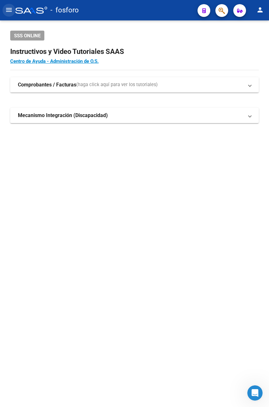
click at [11, 11] on mat-icon "menu" at bounding box center [9, 10] width 8 height 8
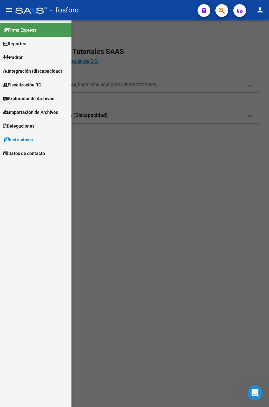
click at [126, 163] on div at bounding box center [134, 213] width 269 height 387
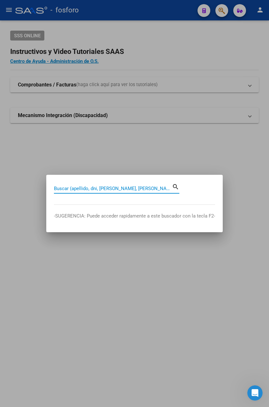
paste input "20-25096103-1"
click at [84, 187] on input "20-25096103-1" at bounding box center [113, 189] width 118 height 6
click at [61, 187] on input "20-250961031" at bounding box center [113, 189] width 118 height 6
click at [93, 189] on input "20250961031" at bounding box center [113, 189] width 118 height 6
type input "20250961031"
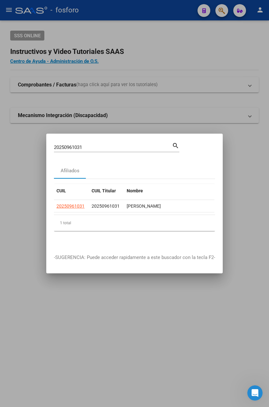
drag, startPoint x: 80, startPoint y: 212, endPoint x: 90, endPoint y: 214, distance: 10.1
click at [89, 213] on datatable-body "20250961031 20250961031 [PERSON_NAME] Z99 - Sin Identificar" at bounding box center [134, 207] width 161 height 15
click at [159, 119] on div at bounding box center [134, 203] width 269 height 407
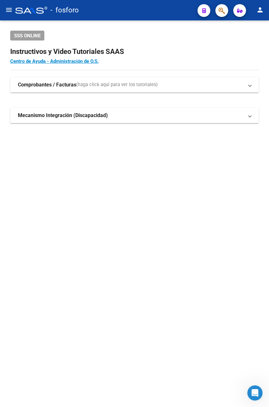
click at [108, 273] on mat-sidenav-content "SSS ONLINE Instructivos y Video Tutoriales SAAS Centro de Ayuda - Administració…" at bounding box center [134, 213] width 269 height 387
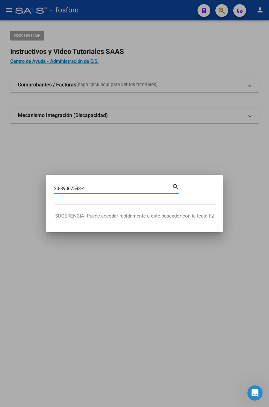
click at [60, 186] on input "20-39067593-4" at bounding box center [113, 189] width 118 height 6
click at [60, 187] on input "20-39067593-4" at bounding box center [113, 189] width 118 height 6
click at [83, 186] on input "2039067593-4" at bounding box center [113, 189] width 118 height 6
click at [87, 188] on input "20390675934" at bounding box center [113, 189] width 118 height 6
type input "20390675934"
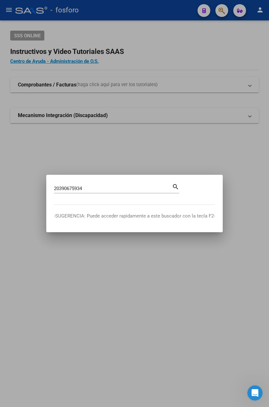
click at [176, 187] on mat-icon "search" at bounding box center [175, 187] width 7 height 8
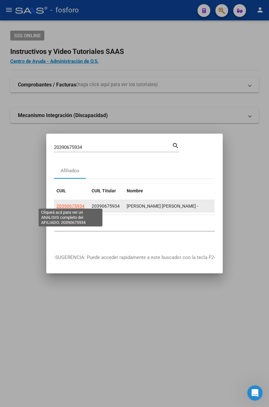
click at [74, 204] on span "20390675934" at bounding box center [71, 206] width 28 height 5
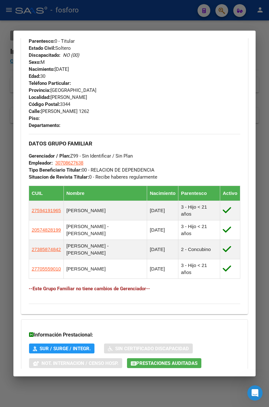
scroll to position [287, 0]
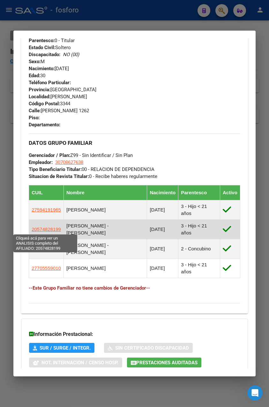
drag, startPoint x: 59, startPoint y: 230, endPoint x: 32, endPoint y: 228, distance: 27.5
click at [32, 228] on td "20574828199" at bounding box center [46, 229] width 35 height 19
drag, startPoint x: 32, startPoint y: 228, endPoint x: 37, endPoint y: 228, distance: 5.4
copy span "20574828199"
click at [49, 228] on span "20574828199" at bounding box center [46, 229] width 29 height 5
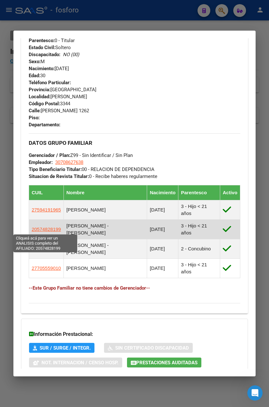
type textarea "20574828199"
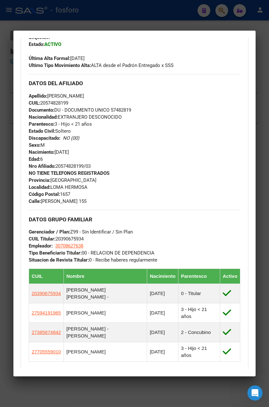
scroll to position [0, 0]
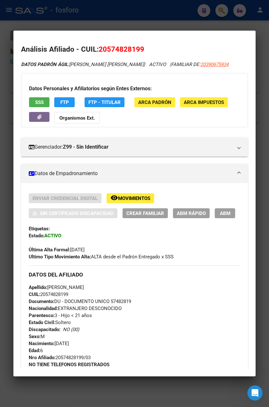
click at [194, 208] on div "Enviar Credencial Digital remove_red_eye Movimientos Sin Certificado Discapacid…" at bounding box center [135, 205] width 212 height 25
click at [197, 215] on span "ABM Rápido" at bounding box center [191, 214] width 29 height 6
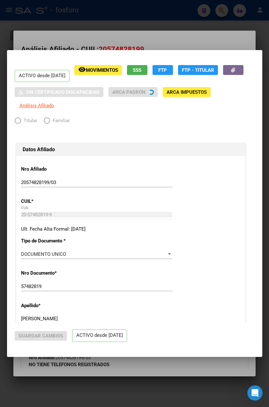
radio input "true"
type input "30-70862763-8"
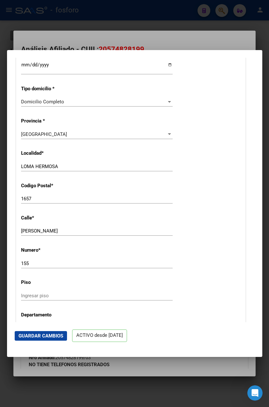
scroll to position [287, 0]
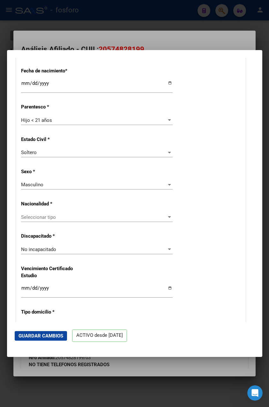
click at [53, 222] on div "Seleccionar tipo Seleccionar tipo" at bounding box center [97, 218] width 152 height 10
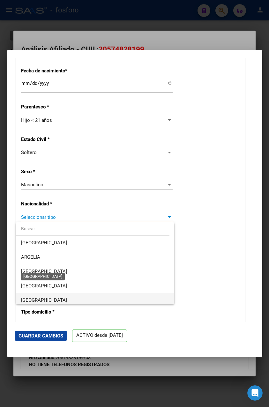
scroll to position [64, 0]
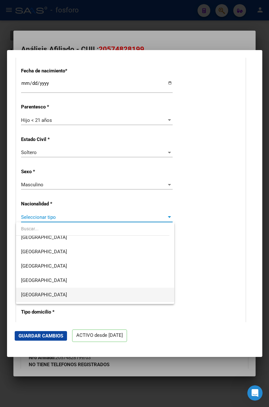
click at [53, 298] on span "[GEOGRAPHIC_DATA]" at bounding box center [95, 295] width 148 height 14
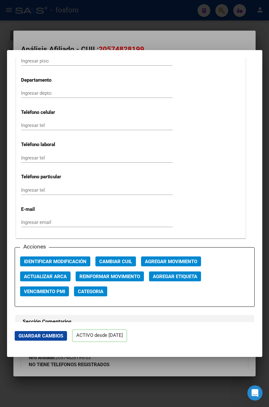
scroll to position [894, 0]
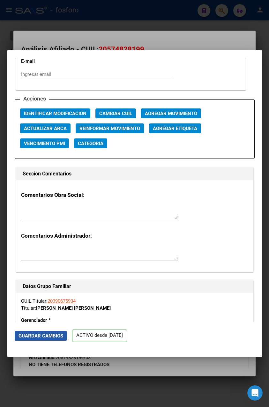
click at [34, 334] on span "Guardar Cambios" at bounding box center [41, 336] width 45 height 6
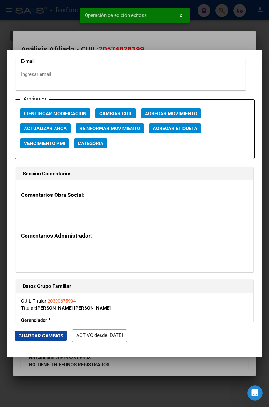
click at [160, 117] on span "Agregar Movimiento" at bounding box center [171, 114] width 52 height 6
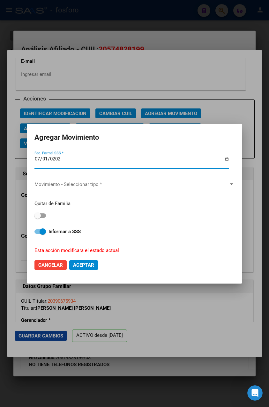
type input "[DATE]"
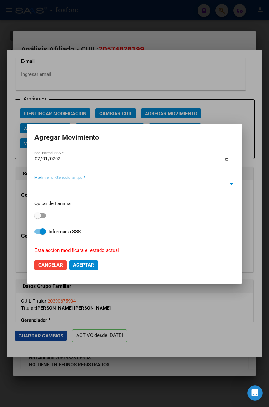
click at [68, 183] on span "Movimiento - Seleccionar tipo *" at bounding box center [131, 185] width 194 height 6
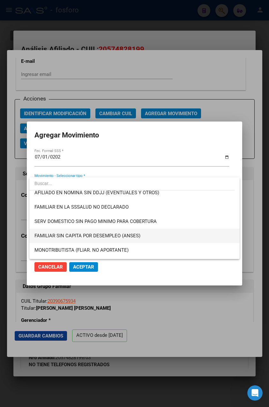
scroll to position [337, 0]
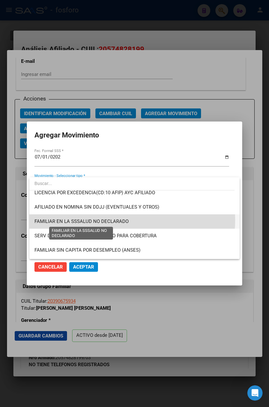
click at [117, 220] on span "FAMILIAR EN LA SSSALUD NO DECLARADO" at bounding box center [81, 222] width 94 height 6
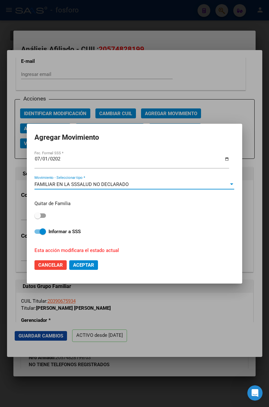
click at [44, 219] on label at bounding box center [39, 216] width 11 height 8
click at [38, 218] on input "checkbox" at bounding box center [37, 218] width 0 height 0
checkbox input "true"
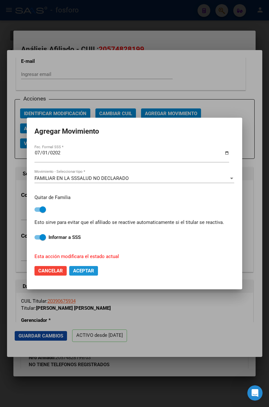
click at [88, 272] on span "Aceptar" at bounding box center [83, 271] width 21 height 6
checkbox input "false"
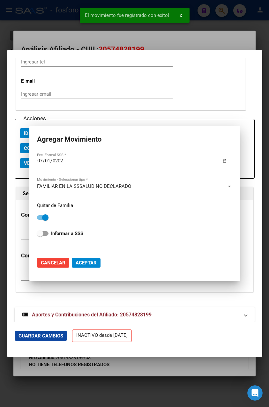
scroll to position [901, 0]
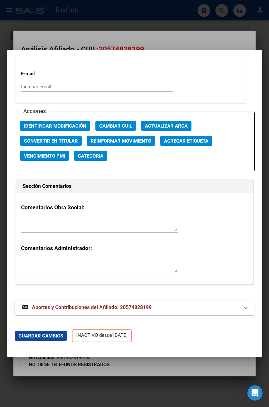
click at [86, 30] on div at bounding box center [134, 203] width 269 height 407
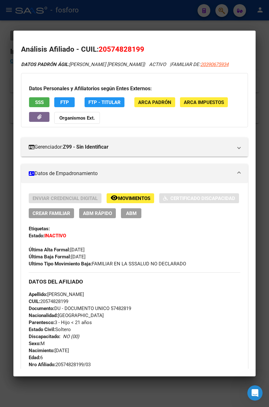
click at [110, 19] on div at bounding box center [134, 203] width 269 height 407
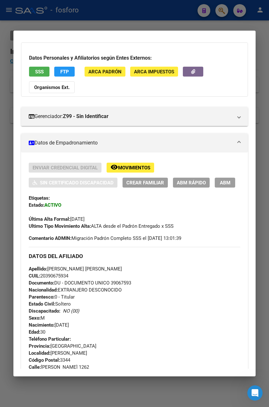
scroll to position [0, 0]
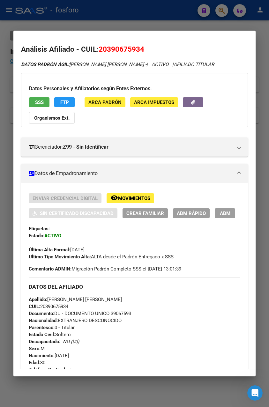
click at [112, 18] on div at bounding box center [134, 203] width 269 height 407
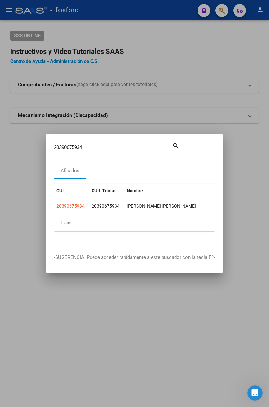
drag, startPoint x: 87, startPoint y: 143, endPoint x: -2, endPoint y: 145, distance: 88.8
click at [0, 145] on html "menu - fosforo person Firma Express Reportes Padrón Traspasos x O.S. Traspasos …" at bounding box center [134, 203] width 269 height 407
paste input "-25096103-1"
click at [63, 145] on input "20-25096103-1" at bounding box center [113, 148] width 118 height 6
drag, startPoint x: 63, startPoint y: 142, endPoint x: 70, endPoint y: 142, distance: 7.7
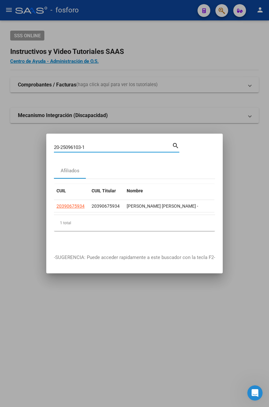
click at [64, 145] on input "20-25096103-1" at bounding box center [113, 148] width 118 height 6
click at [70, 145] on input "20-25096103-1" at bounding box center [113, 148] width 118 height 6
click at [61, 146] on input "20-25096103-1" at bounding box center [113, 148] width 118 height 6
click at [84, 145] on input "2025096103-1" at bounding box center [113, 148] width 118 height 6
type input "20250961031"
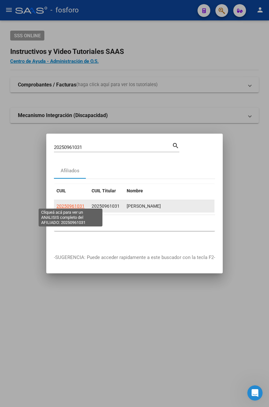
click at [74, 205] on span "20250961031" at bounding box center [71, 206] width 28 height 5
type textarea "20250961031"
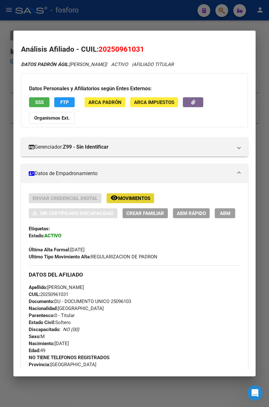
click at [122, 197] on span "Movimientos" at bounding box center [134, 199] width 32 height 6
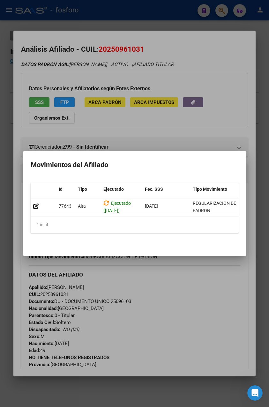
click at [108, 294] on div at bounding box center [134, 203] width 269 height 407
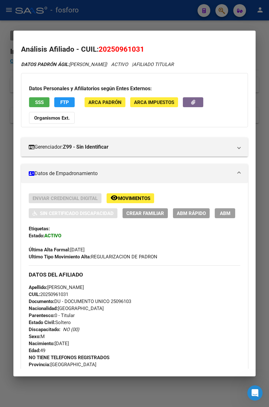
click at [137, 21] on div at bounding box center [134, 203] width 269 height 407
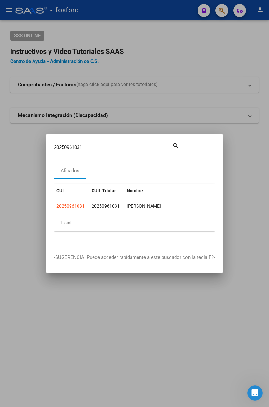
drag, startPoint x: 93, startPoint y: 145, endPoint x: -2, endPoint y: 144, distance: 94.5
click at [0, 144] on html "menu - fosforo person Firma Express Reportes Padrón Traspasos x O.S. Traspasos …" at bounding box center [134, 203] width 269 height 407
paste input "-16560026-7"
click at [63, 145] on input "20-16560026-7" at bounding box center [113, 148] width 118 height 6
click at [61, 145] on input "20-16560026-7" at bounding box center [113, 148] width 118 height 6
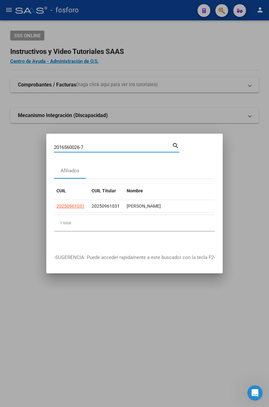
click at [83, 145] on input "2016560026-7" at bounding box center [113, 148] width 118 height 6
click at [90, 145] on input "20165600267" at bounding box center [113, 148] width 118 height 6
type input "20165600267"
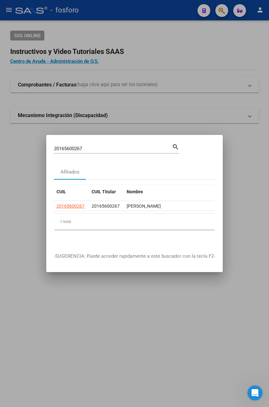
click at [68, 198] on datatable-header "CUIL CUIL Titular Nombre Gerenciador Activo" at bounding box center [134, 193] width 161 height 16
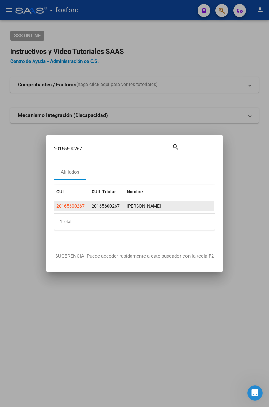
click at [69, 203] on app-link-go-to "20165600267" at bounding box center [71, 206] width 28 height 7
click at [72, 205] on span "20165600267" at bounding box center [71, 206] width 28 height 5
type textarea "20165600267"
